Goal: Transaction & Acquisition: Purchase product/service

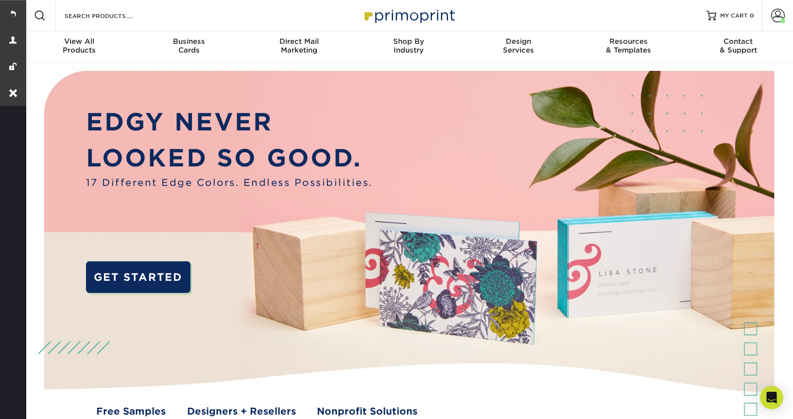
click at [175, 18] on div "Resources Menu Search Products Account Welcome, Michael Account Dashboard Activ…" at bounding box center [408, 15] width 769 height 31
click at [143, 20] on input "Search Products" at bounding box center [111, 16] width 95 height 12
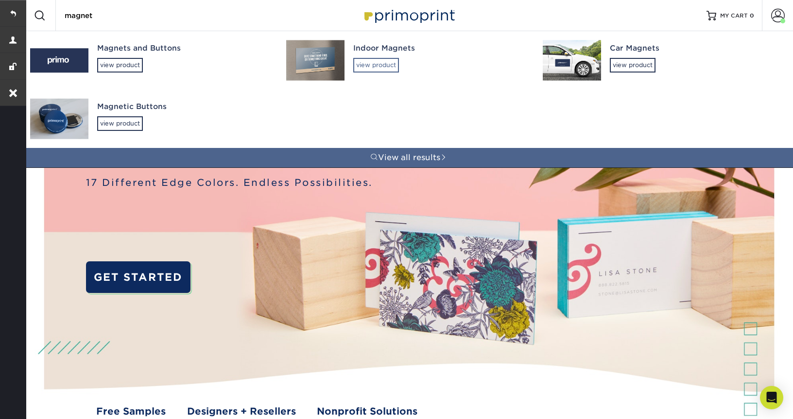
type input "magnet"
click at [389, 62] on div "view product" at bounding box center [376, 65] width 46 height 15
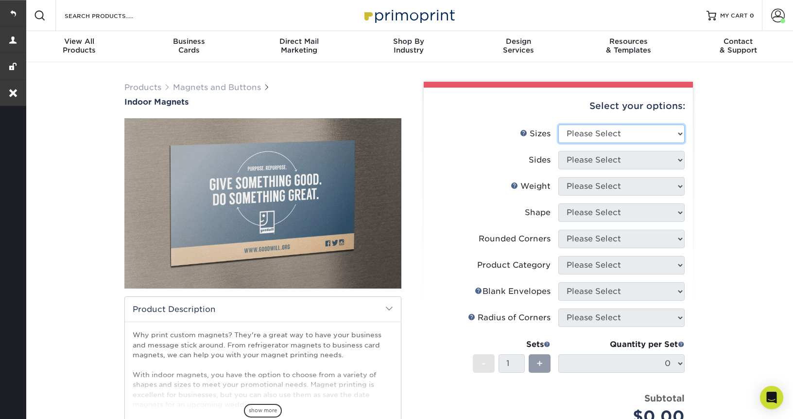
click at [633, 138] on select "Please Select 2" x 3.5" 2.5" x 3.5" 3" x 4" 3.5" x 8.5" 4" x 6" 4" x 7" 4" x 8"…" at bounding box center [622, 133] width 126 height 18
select select "5.00x7.00"
click at [559, 124] on select "Please Select 2" x 3.5" 2.5" x 3.5" 3" x 4" 3.5" x 8.5" 4" x 6" 4" x 7" 4" x 8"…" at bounding box center [622, 133] width 126 height 18
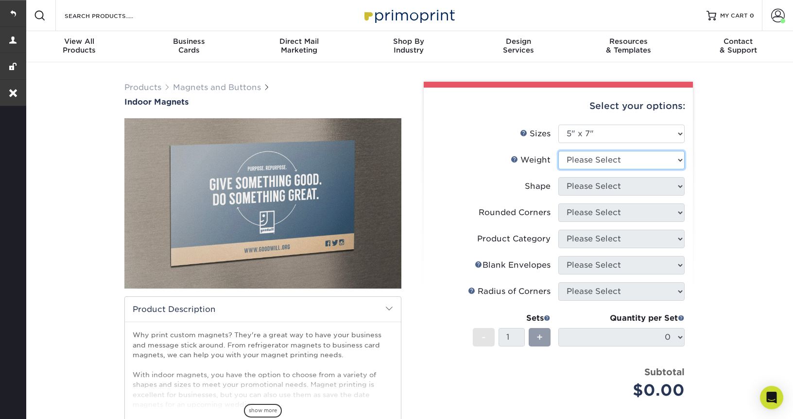
click at [612, 157] on select "Please Select MAGNET" at bounding box center [622, 160] width 126 height 18
select select "MAGNET"
click at [559, 151] on select "Please Select MAGNET" at bounding box center [622, 160] width 126 height 18
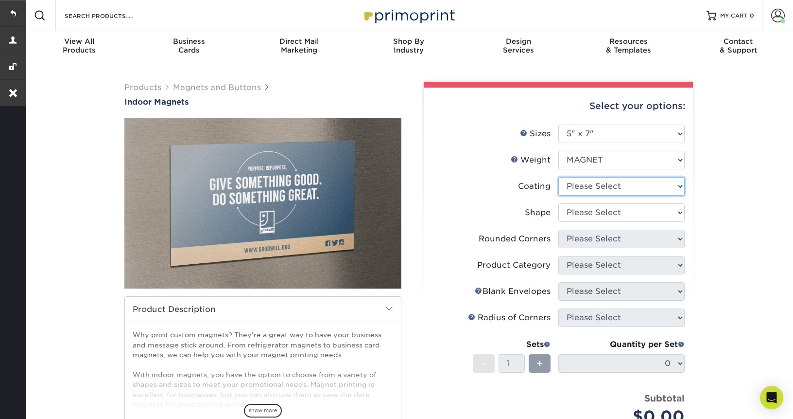
click at [612, 187] on select at bounding box center [622, 186] width 126 height 18
select select "1e8116af-acfc-44b1-83dc-8181aa338834"
click at [559, 177] on select at bounding box center [622, 186] width 126 height 18
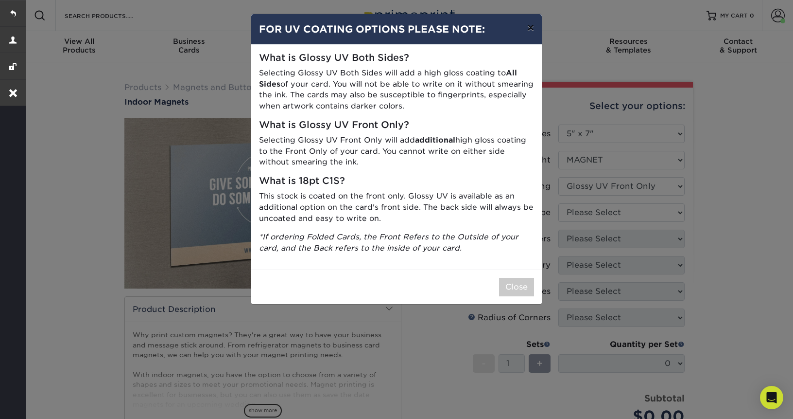
click at [533, 29] on button "×" at bounding box center [531, 27] width 22 height 27
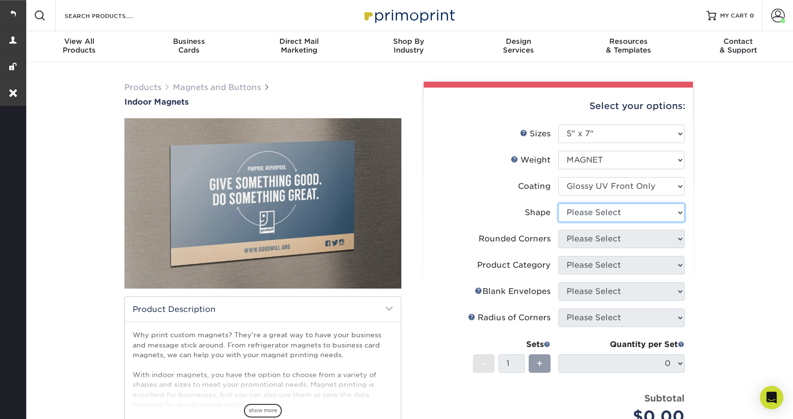
click at [620, 214] on select "Please Select Standard" at bounding box center [622, 212] width 126 height 18
select select "standard"
click at [559, 203] on select "Please Select Standard" at bounding box center [622, 212] width 126 height 18
click at [618, 244] on select "Please Select Yes - Round 4 Corners No" at bounding box center [622, 238] width 126 height 18
select select "0"
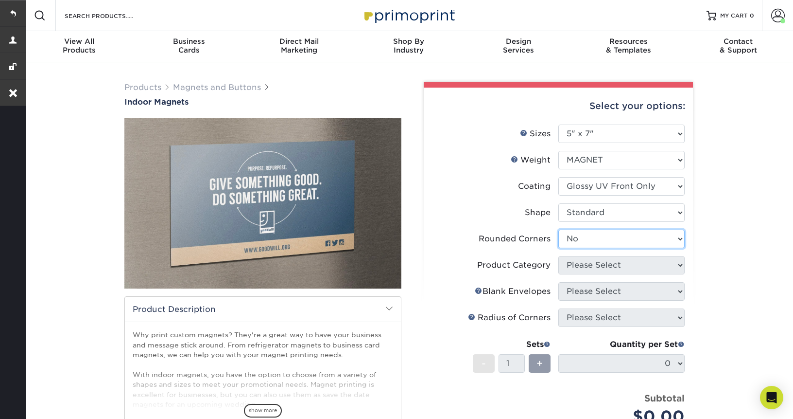
click at [559, 229] on select "Please Select Yes - Round 4 Corners No" at bounding box center [622, 238] width 126 height 18
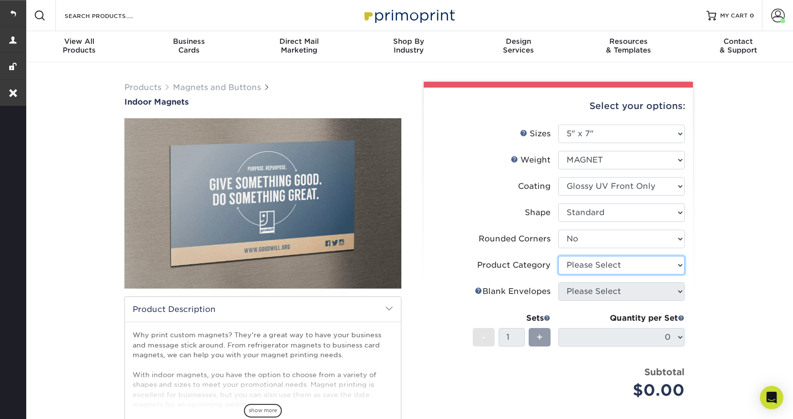
click at [626, 266] on select "Please Select" at bounding box center [622, 265] width 126 height 18
click at [559, 256] on select "Please Select" at bounding box center [622, 265] width 126 height 18
click at [611, 187] on select at bounding box center [622, 186] width 126 height 18
select select "3e7618de-abca-4bda-9f97-8b9129e913d8"
click at [559, 177] on select at bounding box center [622, 186] width 126 height 18
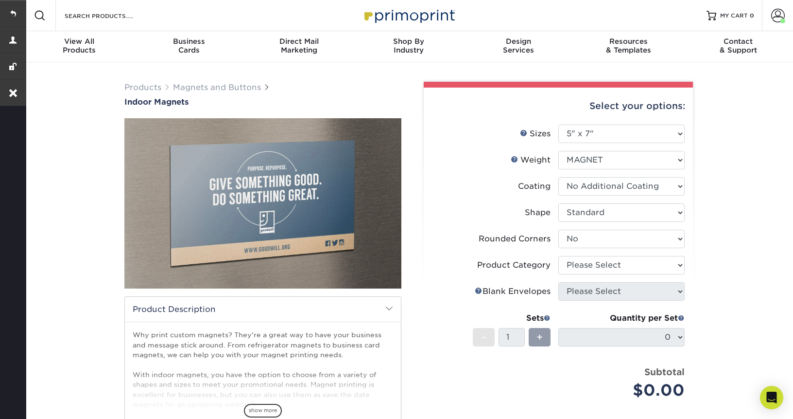
select select "-1"
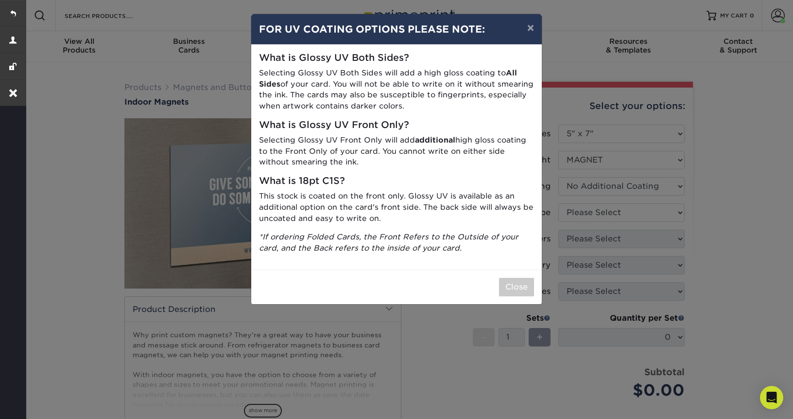
click at [640, 212] on div "× FOR UV COATING OPTIONS PLEASE NOTE: What is Glossy UV Both Sides? Selecting G…" at bounding box center [396, 209] width 793 height 419
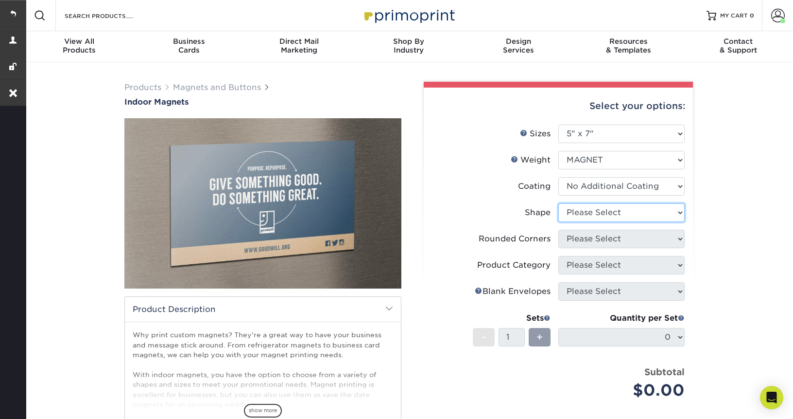
click at [640, 212] on select "Please Select Standard" at bounding box center [622, 212] width 126 height 18
click at [559, 203] on select "Please Select Standard" at bounding box center [622, 212] width 126 height 18
click at [639, 219] on select "Please Select Standard" at bounding box center [622, 212] width 126 height 18
select select "standard"
click at [559, 203] on select "Please Select Standard" at bounding box center [622, 212] width 126 height 18
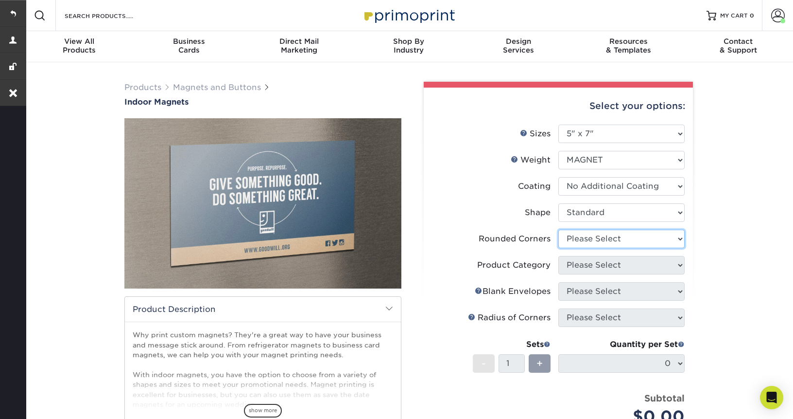
click at [636, 238] on select "Please Select Yes - Round 4 Corners No" at bounding box center [622, 238] width 126 height 18
select select "0"
click at [559, 229] on select "Please Select Yes - Round 4 Corners No" at bounding box center [622, 238] width 126 height 18
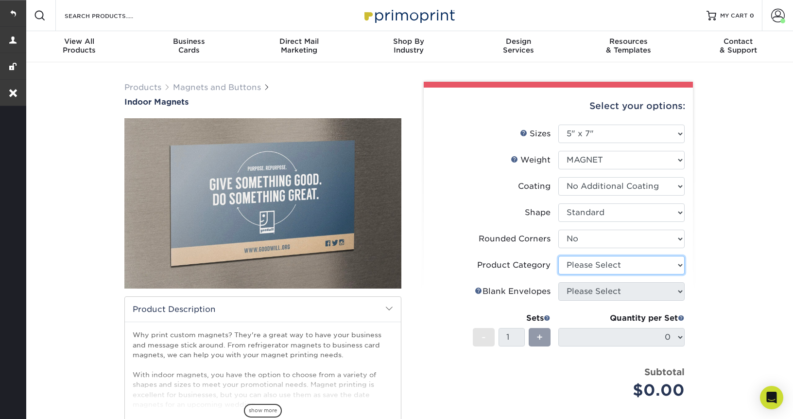
click at [623, 269] on select "Please Select" at bounding box center [622, 265] width 126 height 18
click at [14, 10] on link at bounding box center [13, 13] width 26 height 26
